Goal: Task Accomplishment & Management: Complete application form

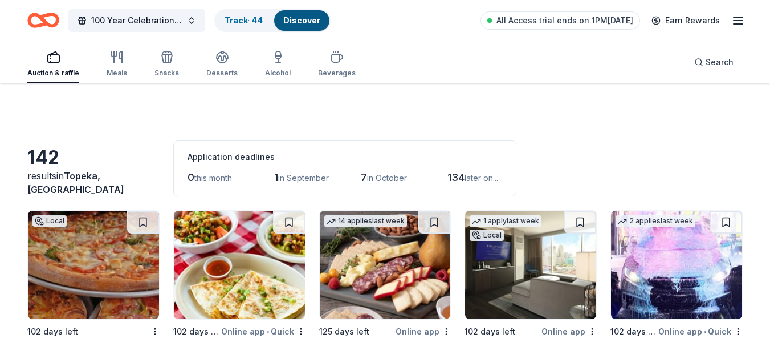
scroll to position [764, 0]
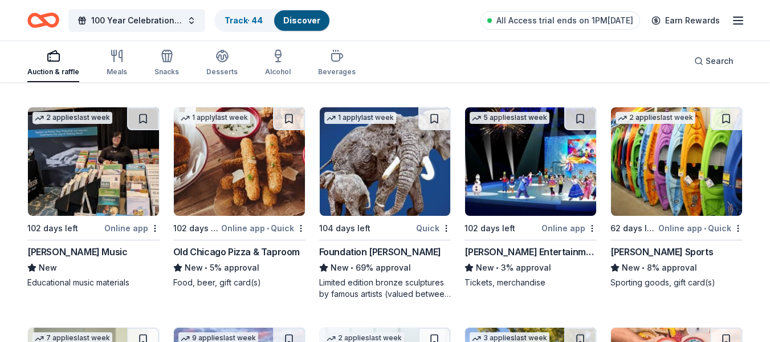
click at [403, 19] on div "100 Year Celebration Speakeasy Gala Track · 44 Discover All Access trial ends o…" at bounding box center [385, 20] width 716 height 27
click at [40, 17] on icon "Home" at bounding box center [49, 19] width 18 height 11
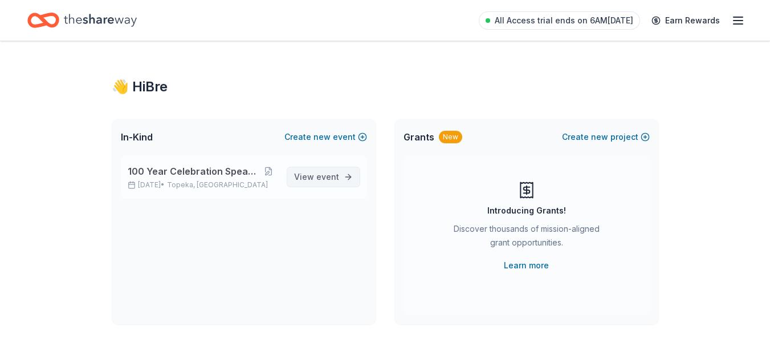
click at [301, 173] on span "View event" at bounding box center [316, 177] width 45 height 14
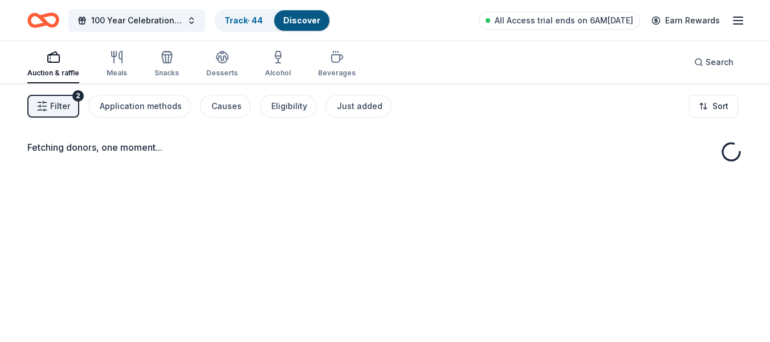
click at [49, 100] on button "Filter 2" at bounding box center [53, 106] width 52 height 23
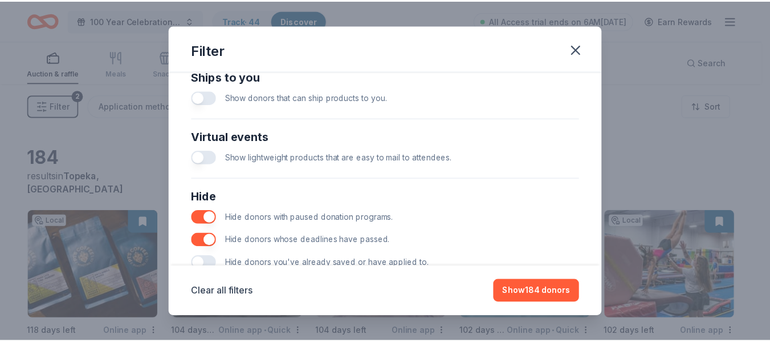
scroll to position [557, 0]
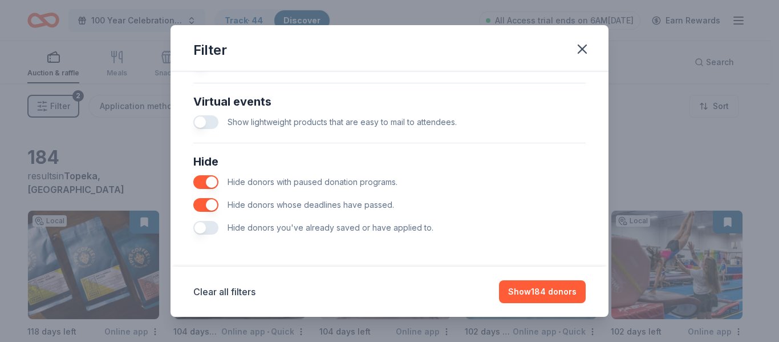
click at [207, 227] on button "button" at bounding box center [205, 228] width 25 height 14
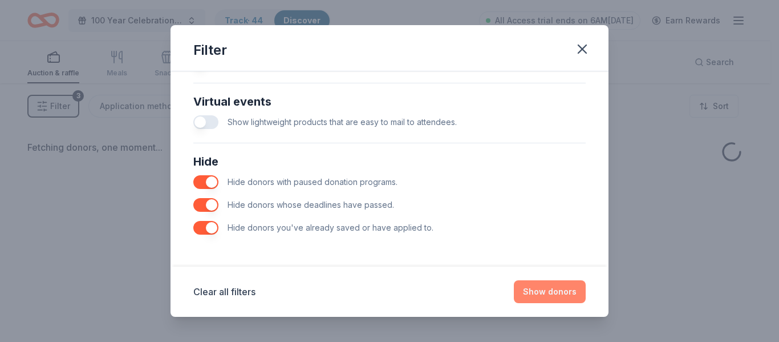
click at [550, 291] on button "Show donors" at bounding box center [550, 291] width 72 height 23
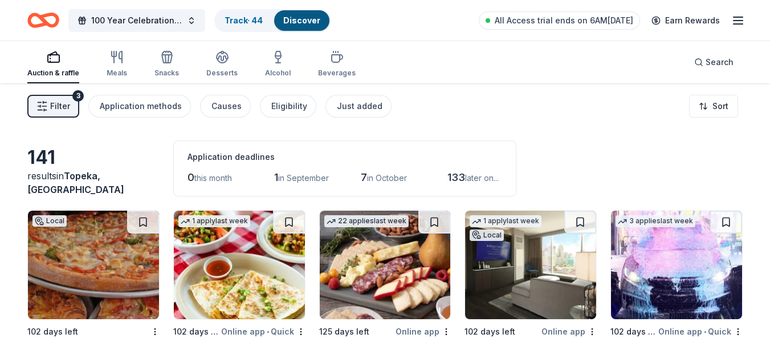
click at [60, 105] on span "Filter" at bounding box center [60, 106] width 20 height 14
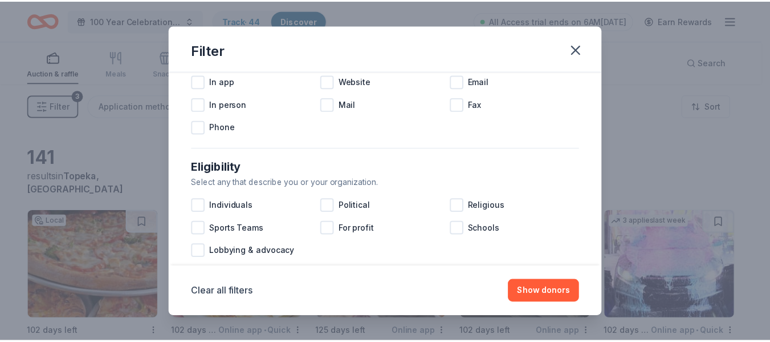
scroll to position [228, 0]
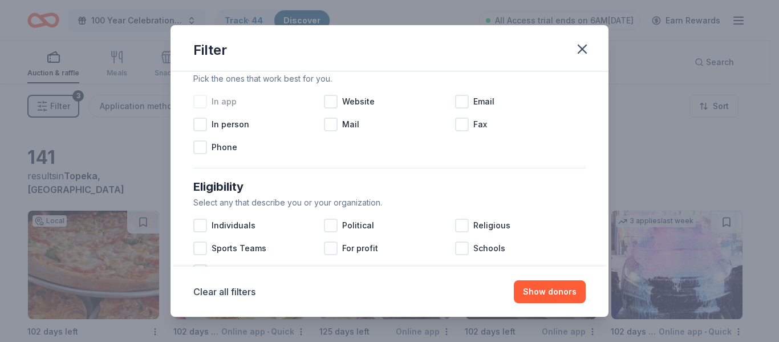
click at [198, 102] on div at bounding box center [200, 102] width 14 height 14
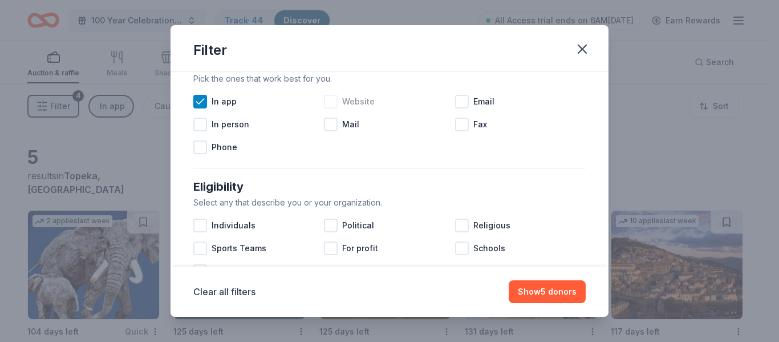
click at [334, 99] on div at bounding box center [331, 102] width 14 height 14
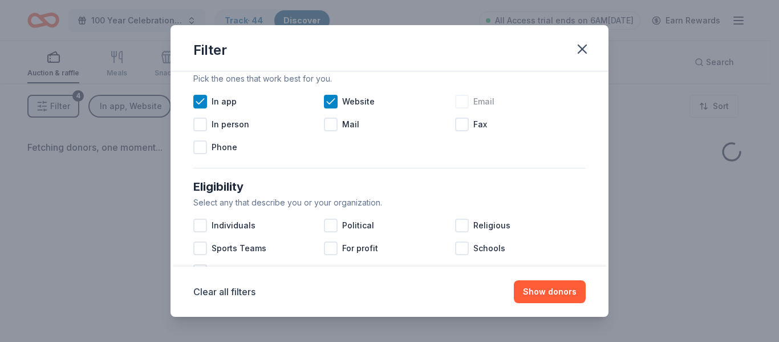
click at [461, 102] on div at bounding box center [462, 102] width 14 height 14
click at [540, 295] on button "Show donors" at bounding box center [550, 291] width 72 height 23
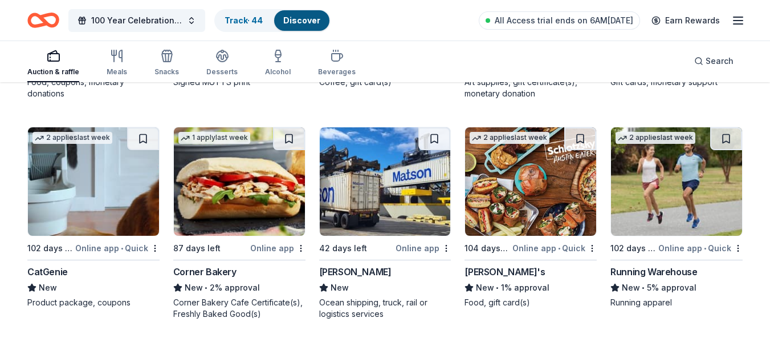
scroll to position [1424, 0]
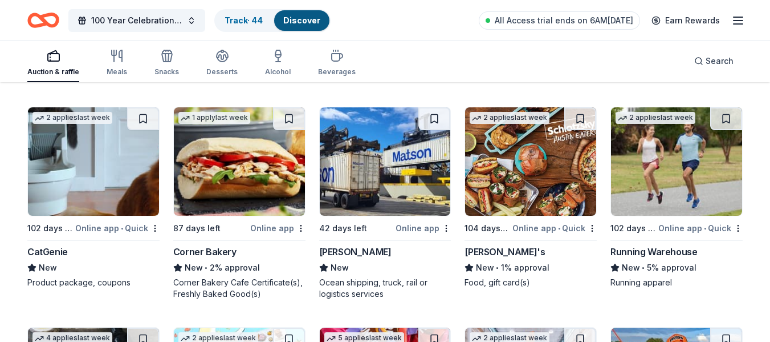
click at [404, 176] on img at bounding box center [385, 161] width 131 height 108
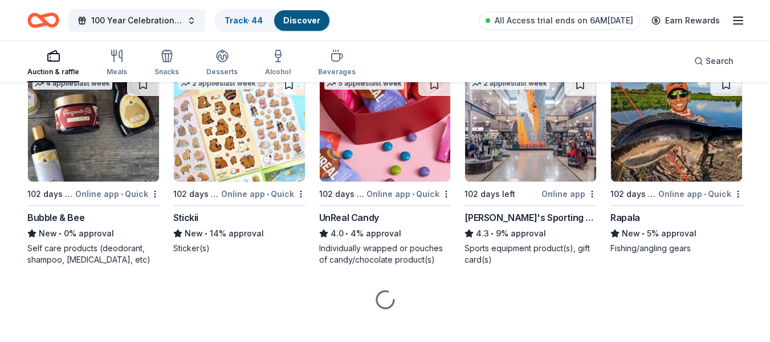
scroll to position [1693, 0]
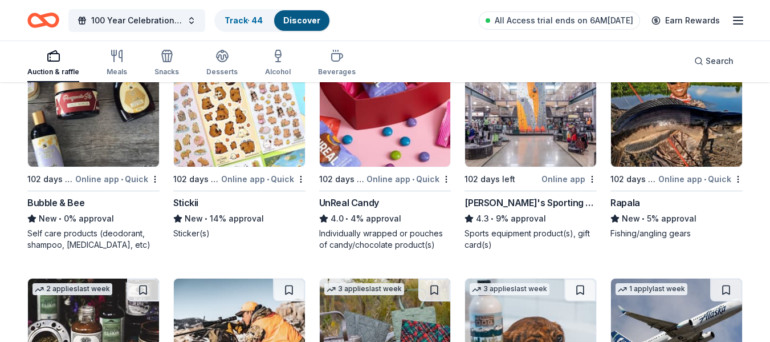
click at [627, 200] on div "Rapala" at bounding box center [626, 203] width 30 height 14
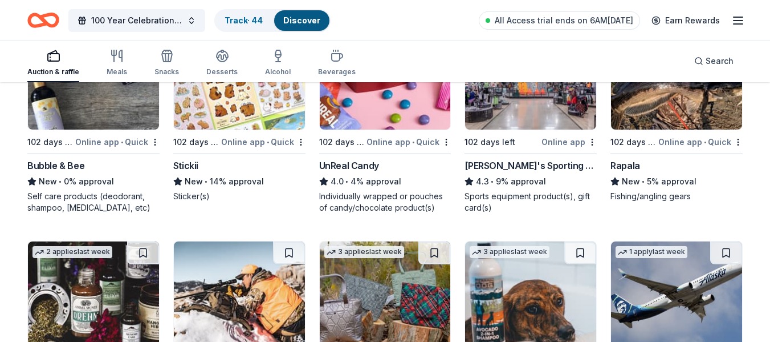
scroll to position [1750, 0]
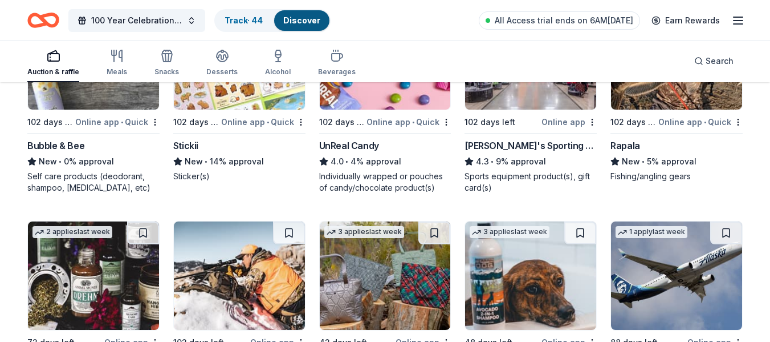
click at [544, 143] on div "Dick's Sporting Goods" at bounding box center [531, 146] width 132 height 14
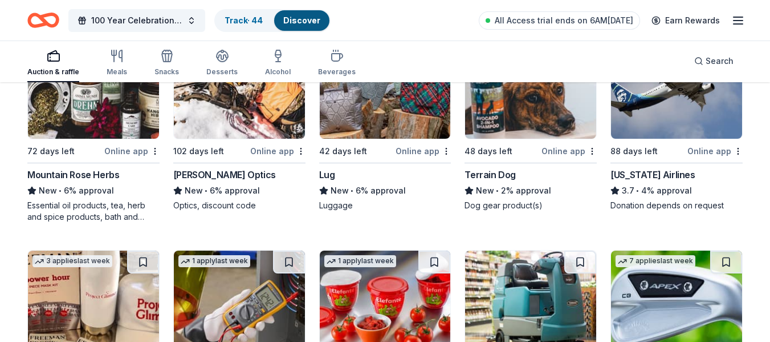
scroll to position [1921, 0]
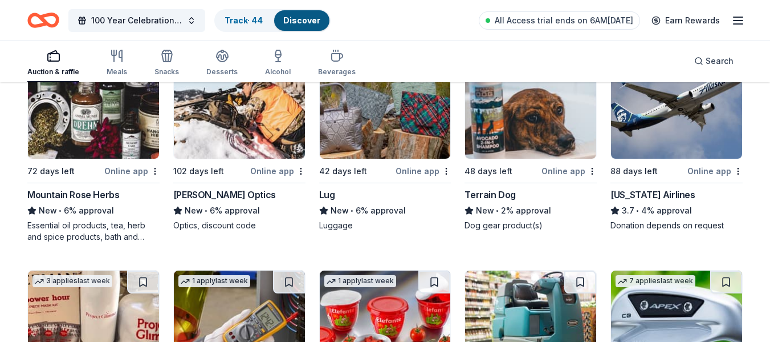
click at [500, 194] on div "Terrain Dog" at bounding box center [490, 195] width 51 height 14
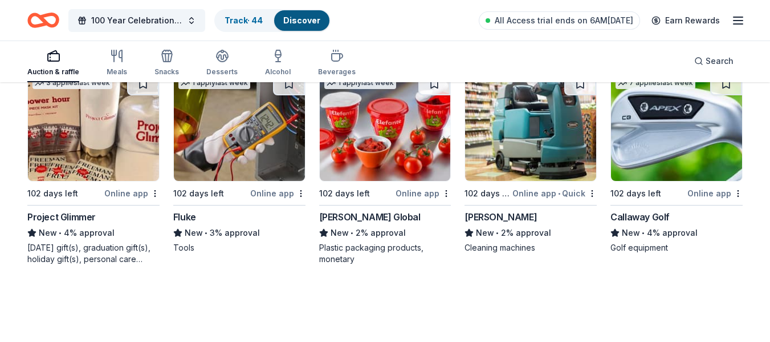
scroll to position [2133, 0]
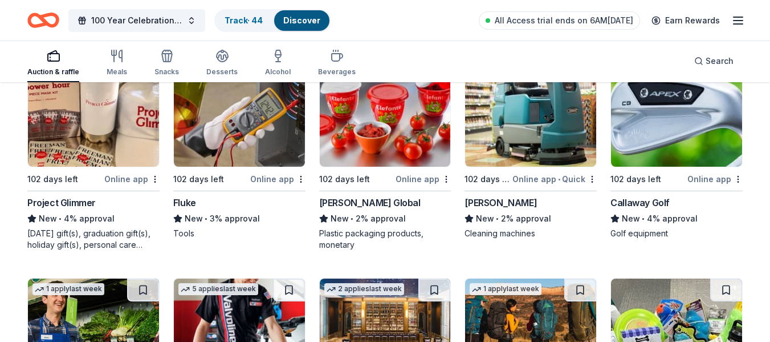
click at [534, 147] on img at bounding box center [530, 112] width 131 height 108
click at [657, 200] on div "Callaway Golf" at bounding box center [640, 203] width 59 height 14
click at [349, 201] on div "[PERSON_NAME] Global" at bounding box center [370, 203] width 102 height 14
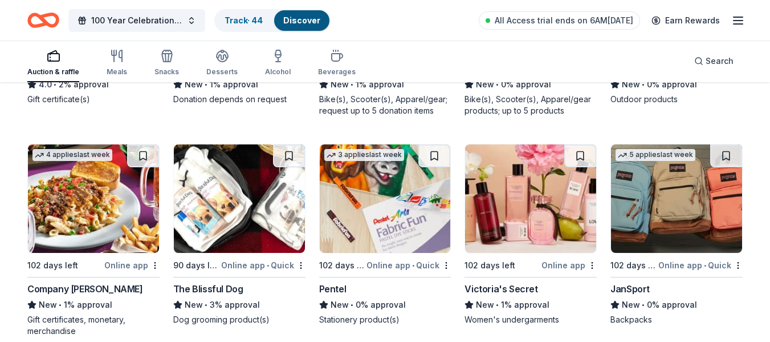
scroll to position [2687, 0]
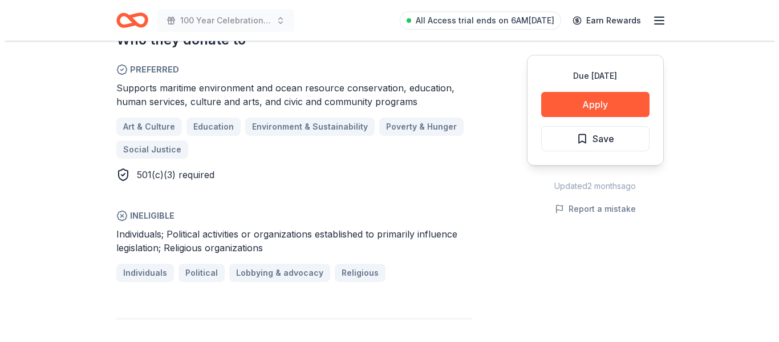
scroll to position [627, 0]
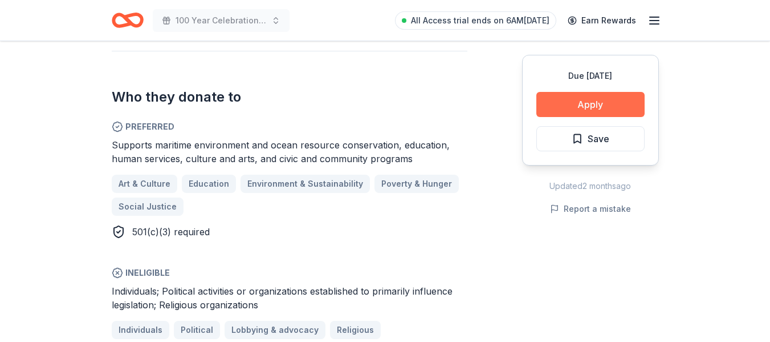
click at [557, 104] on button "Apply" at bounding box center [591, 104] width 108 height 25
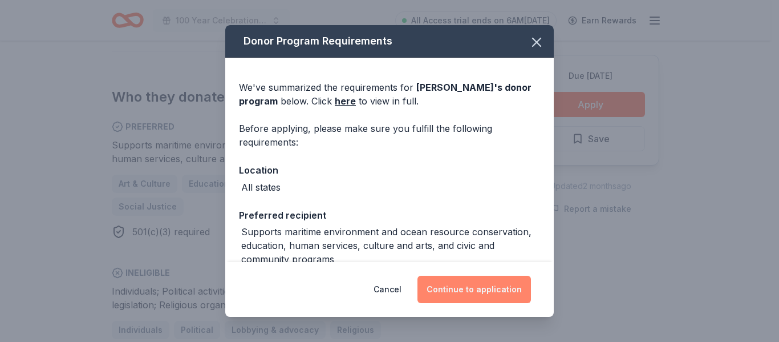
click at [448, 288] on button "Continue to application" at bounding box center [473, 288] width 113 height 27
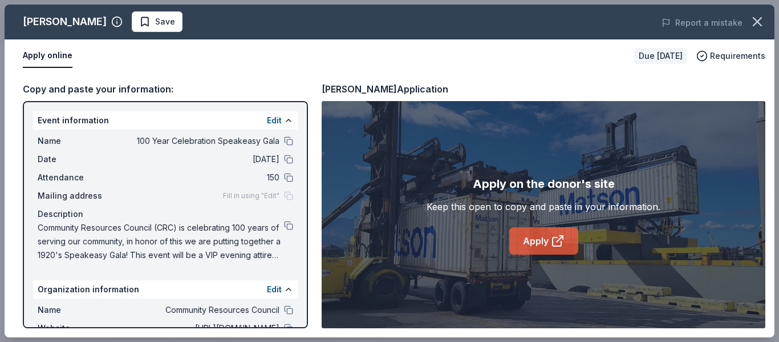
click at [559, 234] on icon at bounding box center [558, 241] width 14 height 14
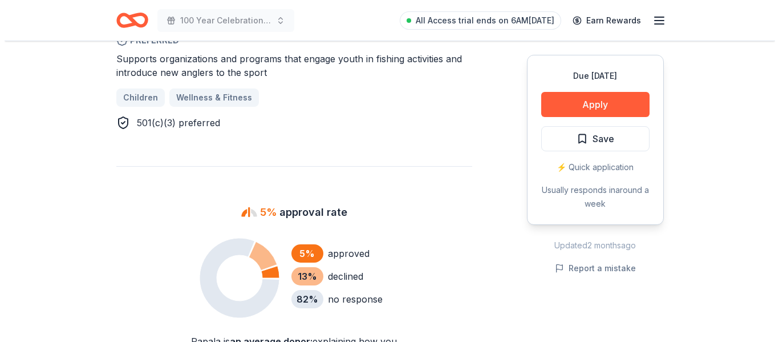
scroll to position [684, 0]
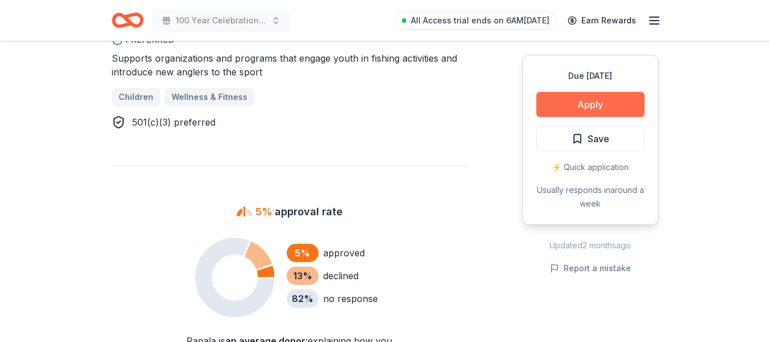
click at [555, 102] on button "Apply" at bounding box center [591, 104] width 108 height 25
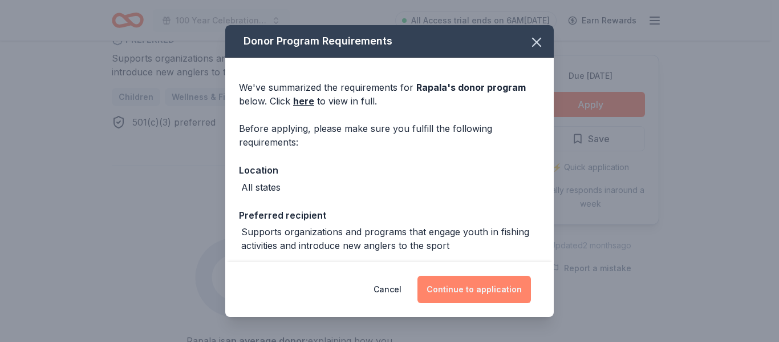
click at [470, 285] on button "Continue to application" at bounding box center [473, 288] width 113 height 27
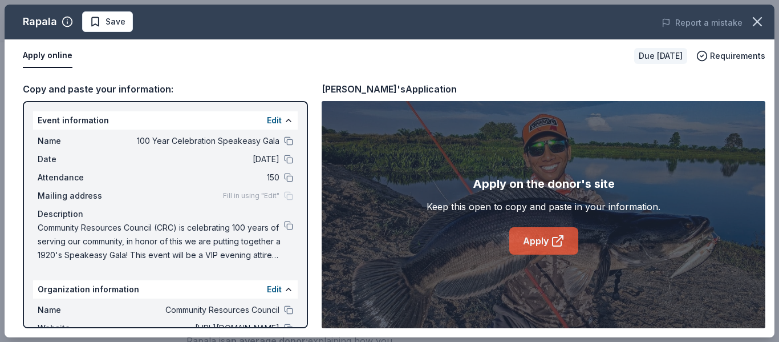
click at [549, 242] on link "Apply" at bounding box center [543, 240] width 69 height 27
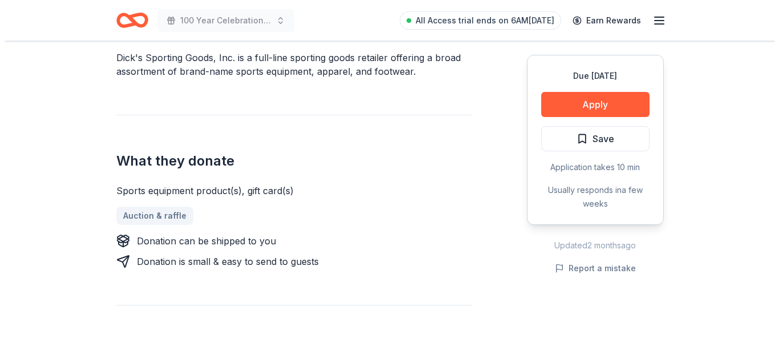
scroll to position [342, 0]
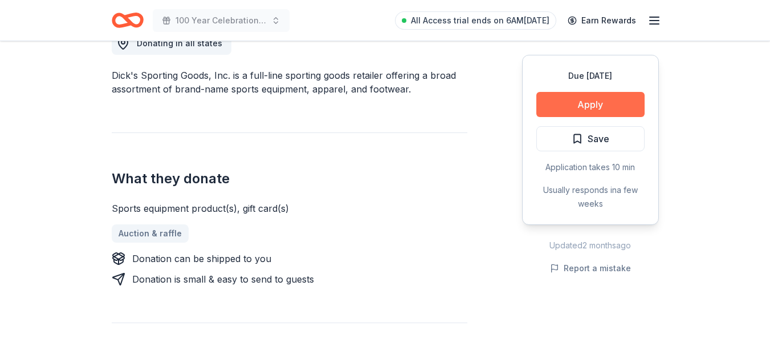
click at [571, 105] on button "Apply" at bounding box center [591, 104] width 108 height 25
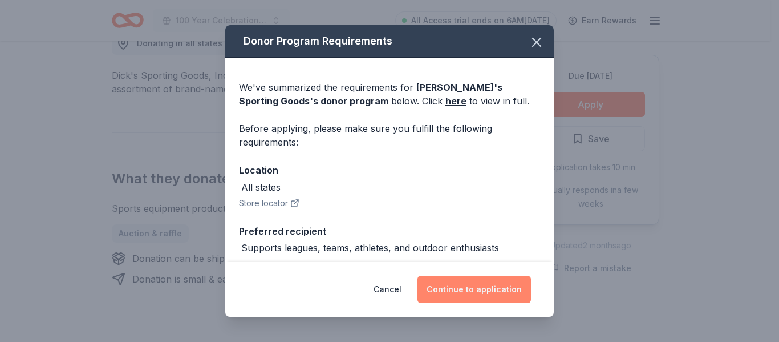
click at [470, 286] on button "Continue to application" at bounding box center [473, 288] width 113 height 27
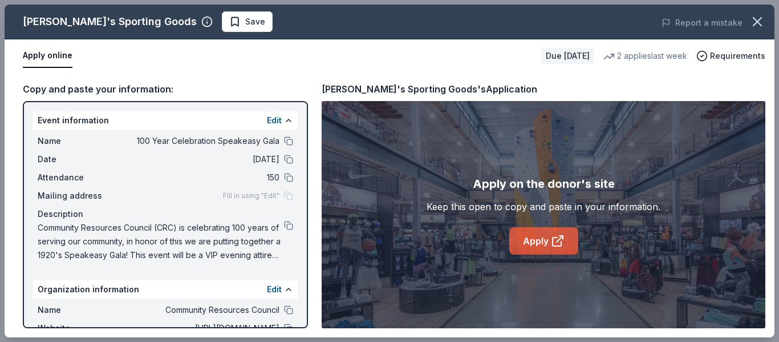
click at [534, 234] on link "Apply" at bounding box center [543, 240] width 69 height 27
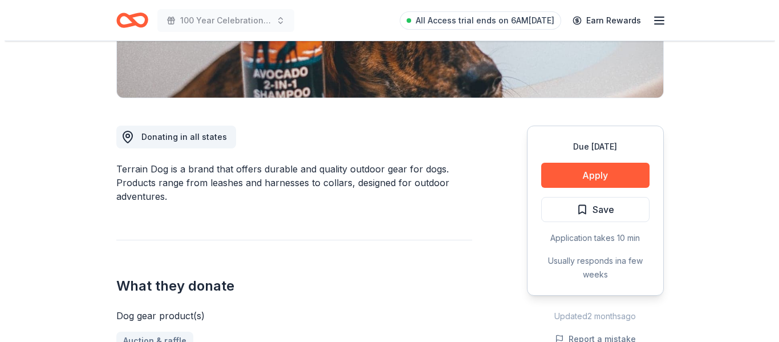
scroll to position [285, 0]
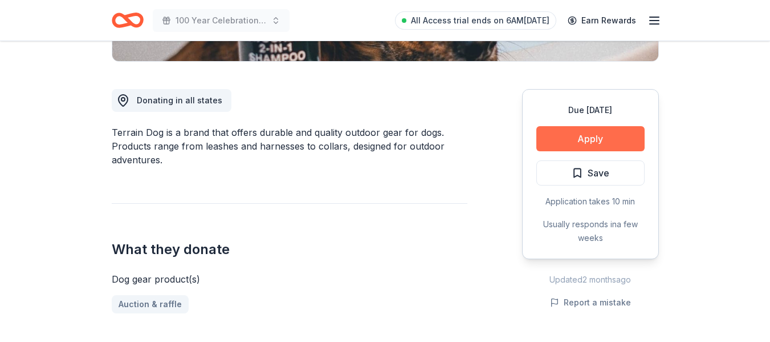
click at [571, 140] on button "Apply" at bounding box center [591, 138] width 108 height 25
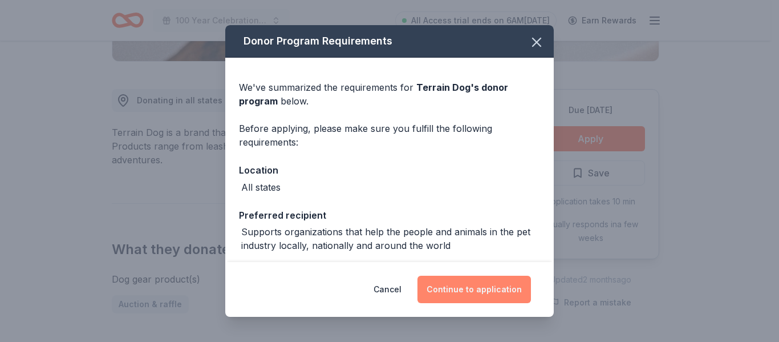
click at [469, 291] on button "Continue to application" at bounding box center [473, 288] width 113 height 27
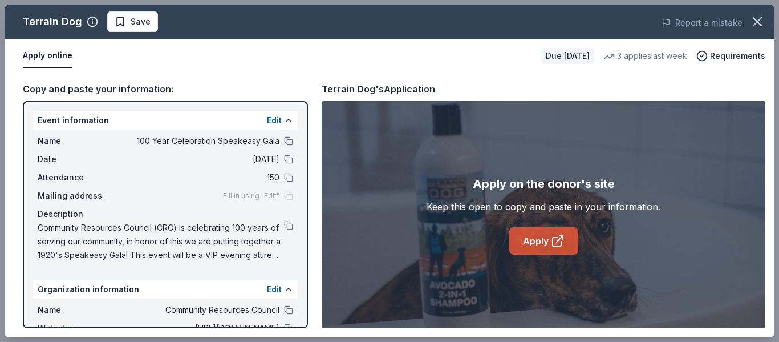
click at [535, 242] on link "Apply" at bounding box center [543, 240] width 69 height 27
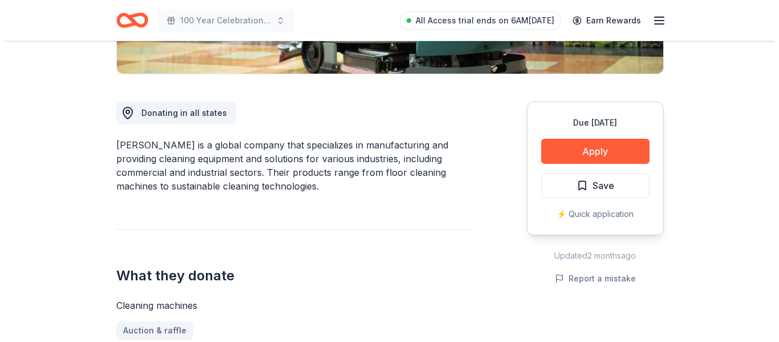
scroll to position [285, 0]
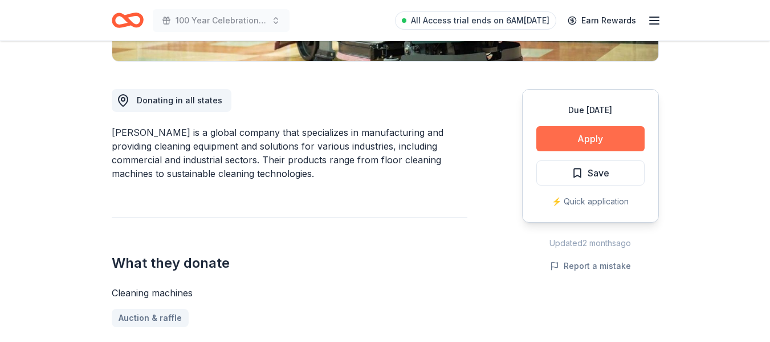
click at [569, 137] on button "Apply" at bounding box center [591, 138] width 108 height 25
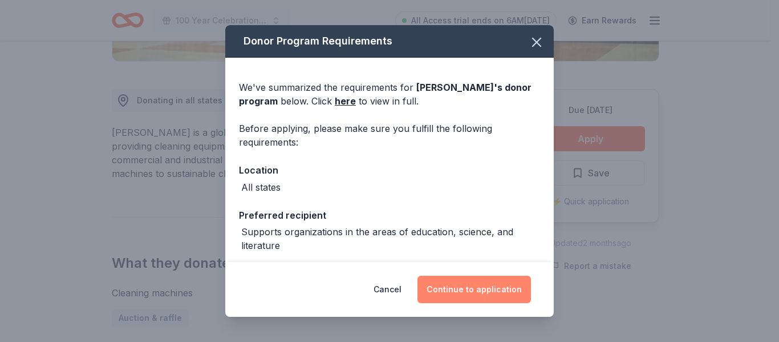
click at [465, 286] on button "Continue to application" at bounding box center [473, 288] width 113 height 27
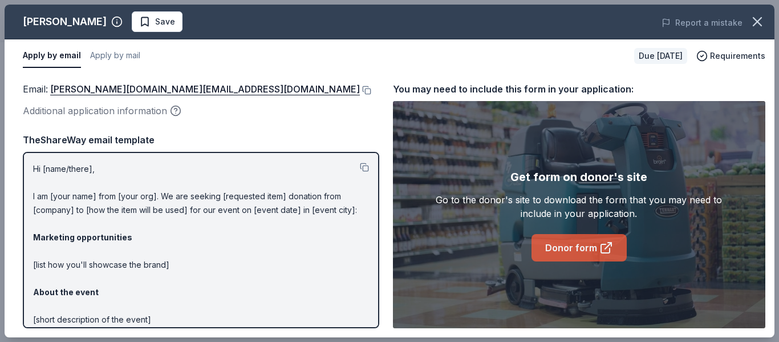
click at [577, 248] on link "Donor form" at bounding box center [578, 247] width 95 height 27
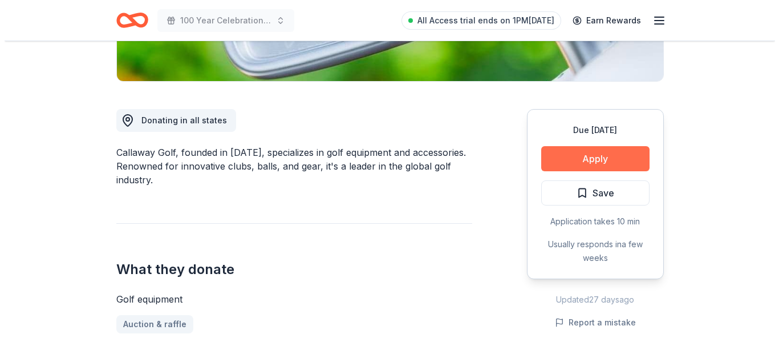
scroll to position [285, 0]
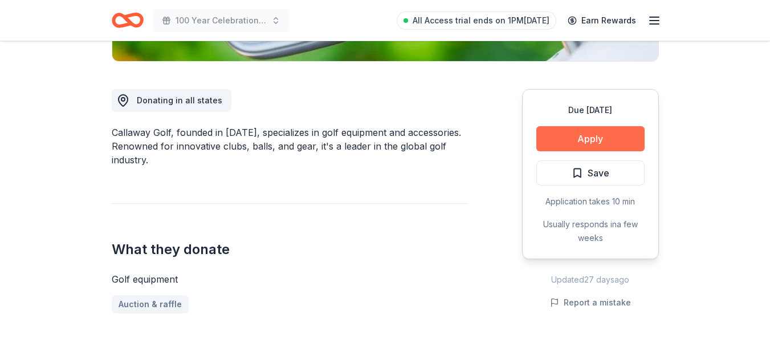
click at [572, 142] on button "Apply" at bounding box center [591, 138] width 108 height 25
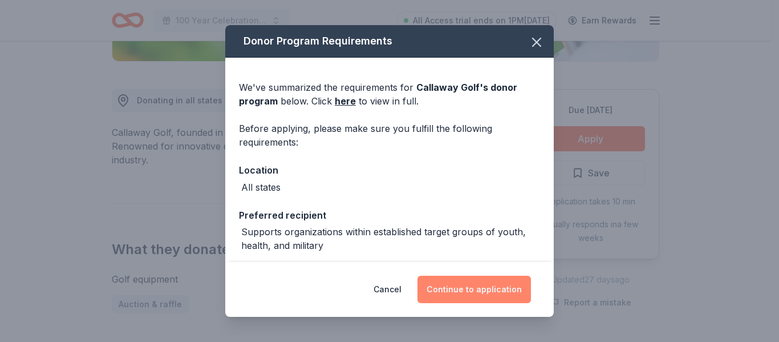
click at [470, 291] on button "Continue to application" at bounding box center [473, 288] width 113 height 27
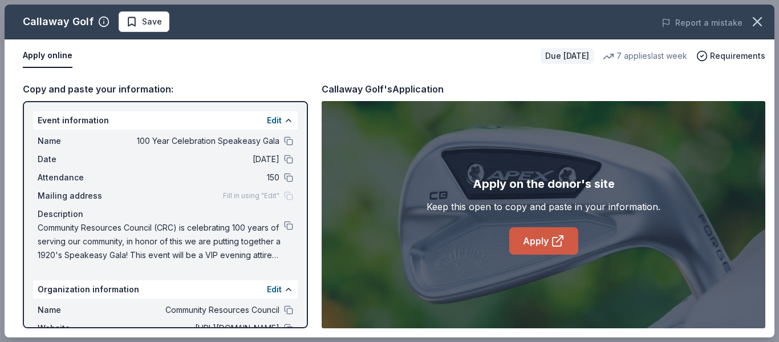
click at [530, 233] on link "Apply" at bounding box center [543, 240] width 69 height 27
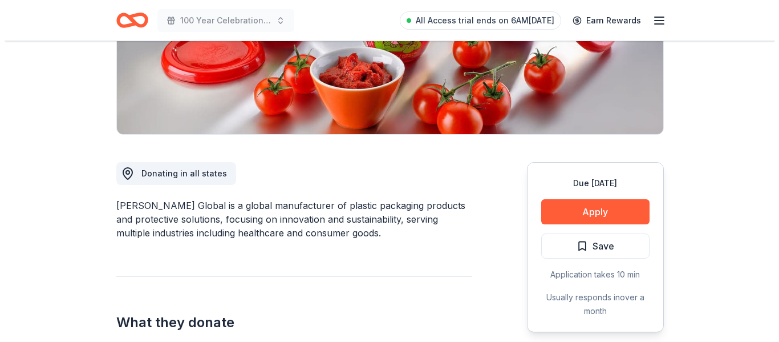
scroll to position [228, 0]
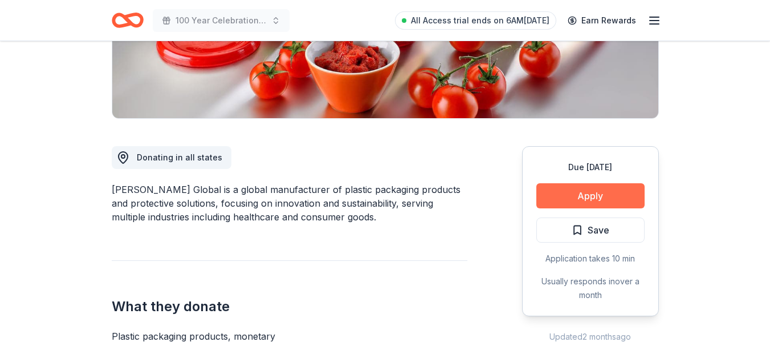
click at [573, 194] on button "Apply" at bounding box center [591, 195] width 108 height 25
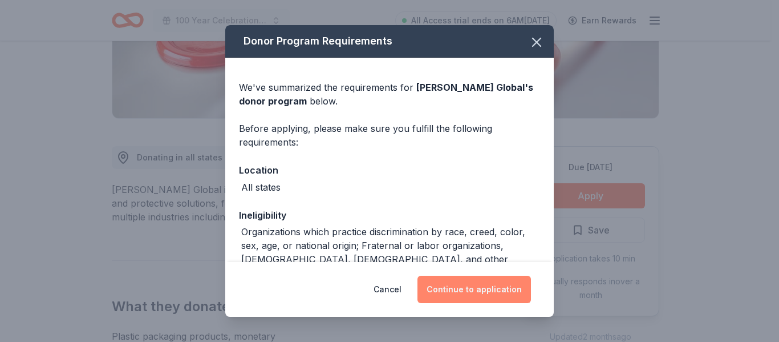
click at [510, 287] on button "Continue to application" at bounding box center [473, 288] width 113 height 27
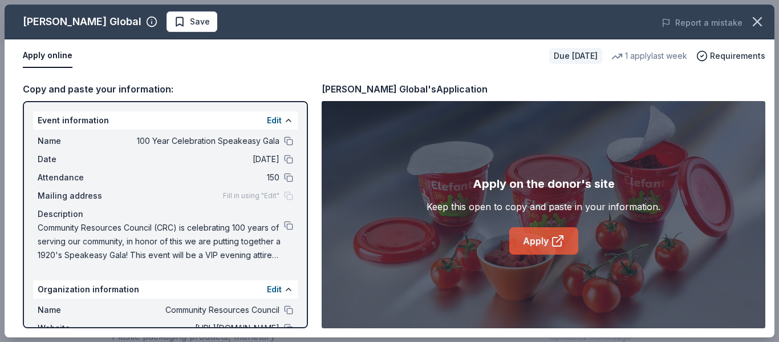
click at [539, 237] on link "Apply" at bounding box center [543, 240] width 69 height 27
